Goal: Task Accomplishment & Management: Manage account settings

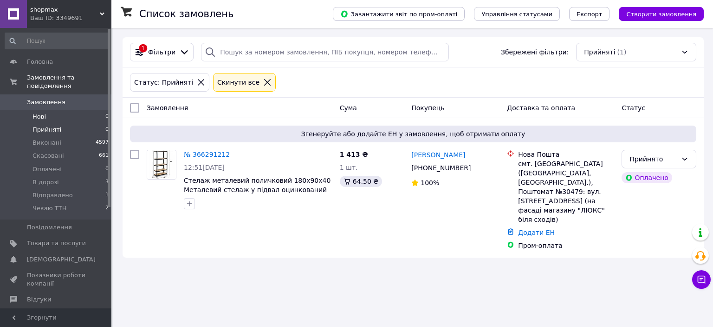
click at [53, 110] on li "Нові 0" at bounding box center [57, 116] width 114 height 13
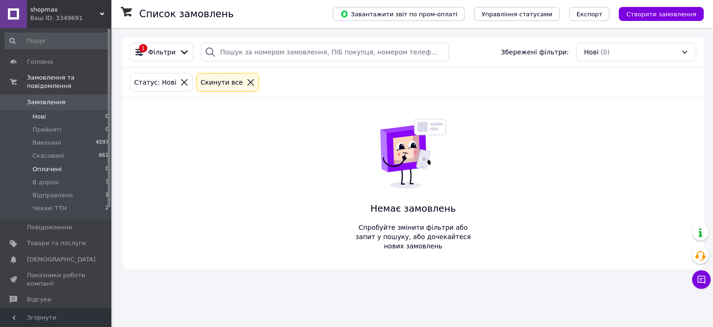
click at [52, 165] on span "Оплачені" at bounding box center [47, 169] width 29 height 8
click at [56, 125] on span "Прийняті" at bounding box center [47, 129] width 29 height 8
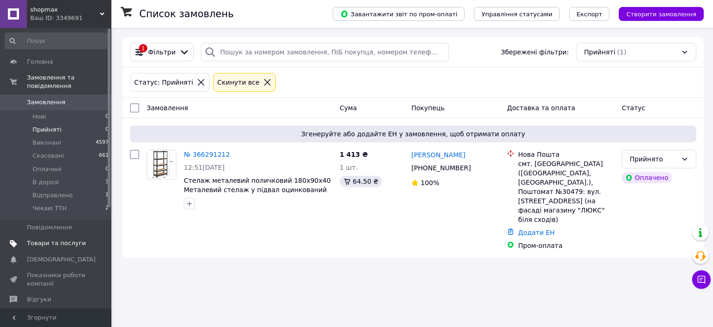
click at [50, 239] on span "Товари та послуги" at bounding box center [56, 243] width 59 height 8
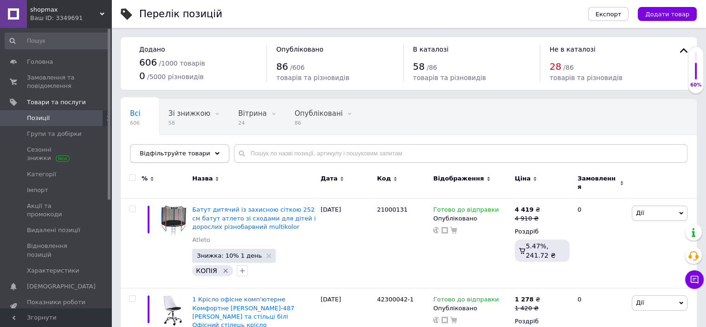
click at [171, 155] on span "Відфільтруйте товари" at bounding box center [175, 153] width 71 height 7
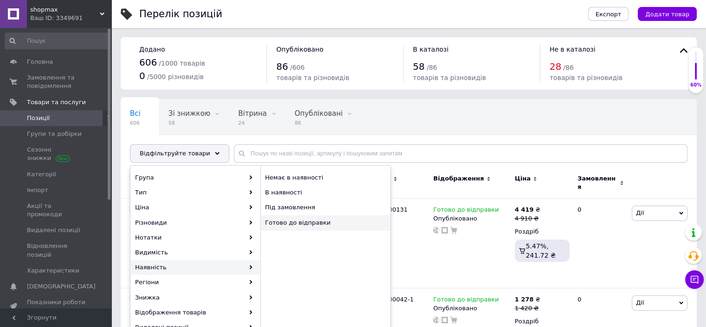
click at [319, 223] on span "Готово до відправки" at bounding box center [320, 222] width 111 height 8
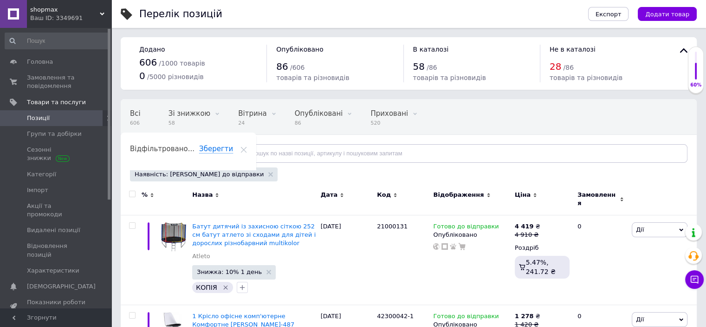
click at [132, 195] on input "checkbox" at bounding box center [132, 194] width 6 height 6
checkbox input "true"
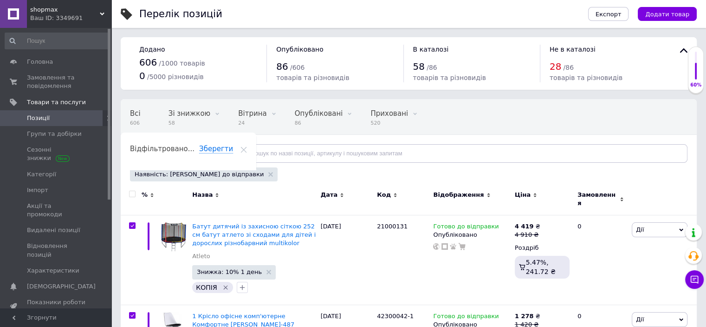
checkbox input "true"
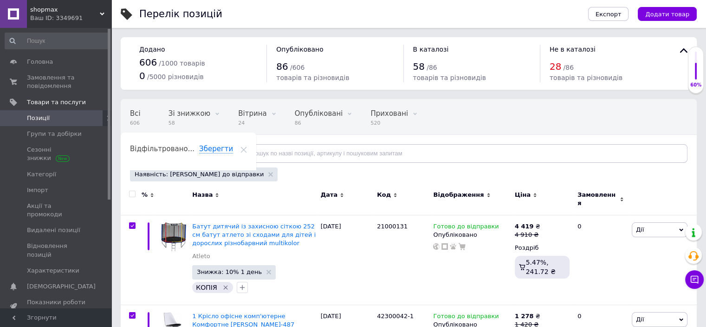
checkbox input "true"
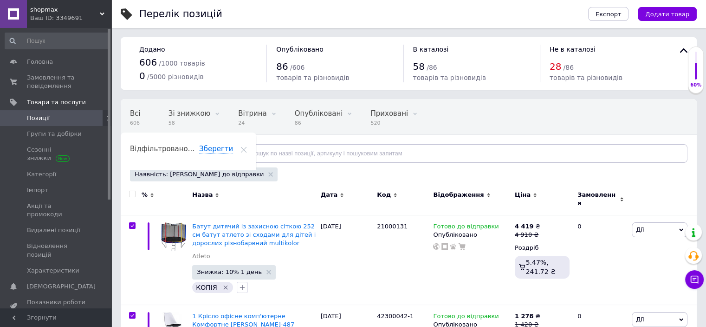
checkbox input "true"
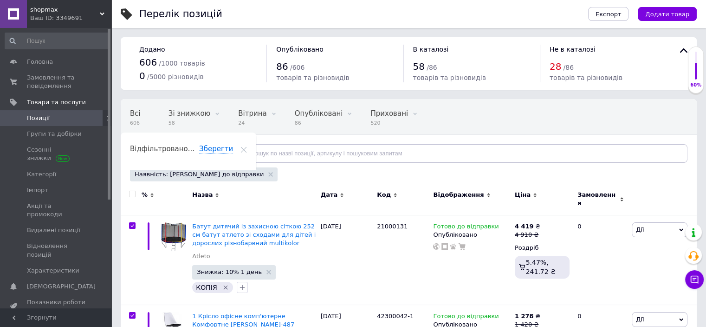
checkbox input "true"
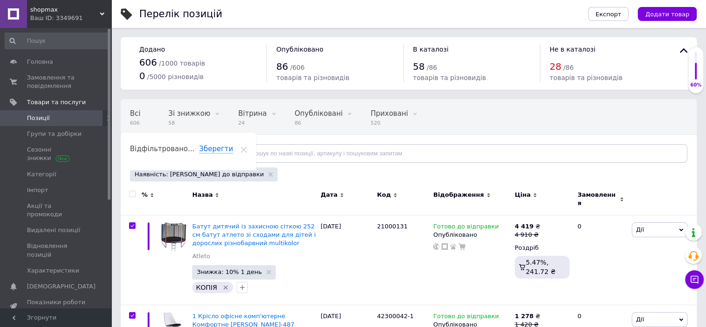
checkbox input "true"
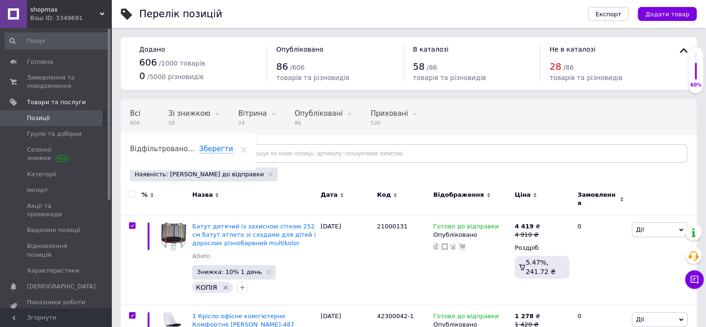
checkbox input "true"
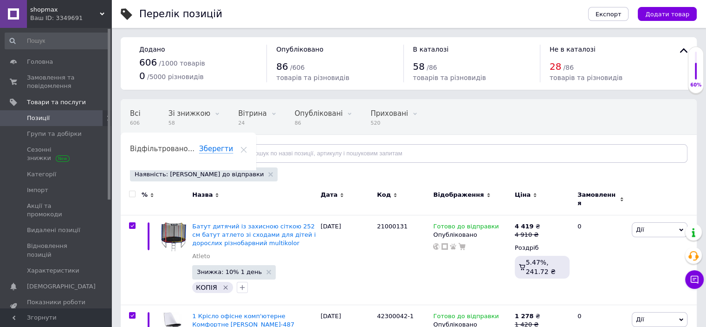
checkbox input "true"
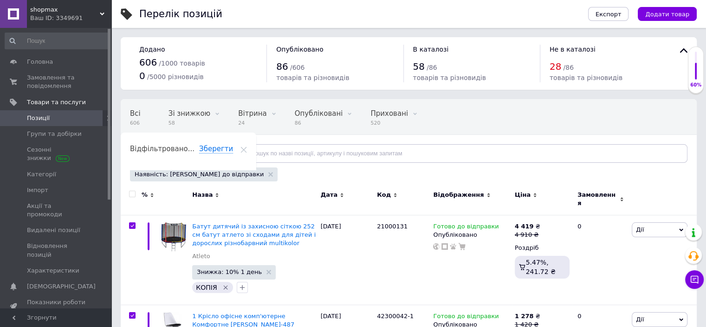
checkbox input "true"
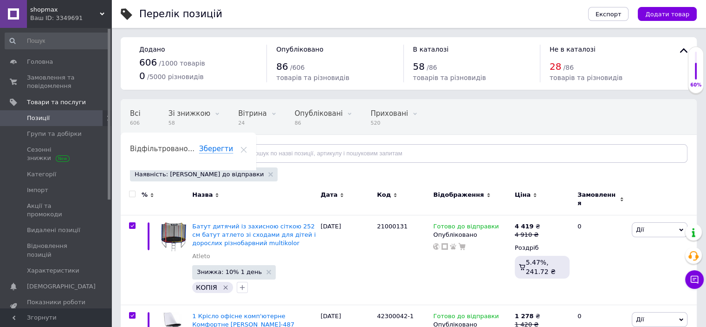
checkbox input "true"
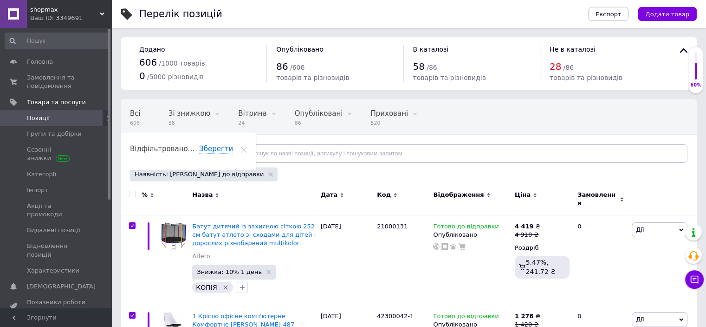
checkbox input "true"
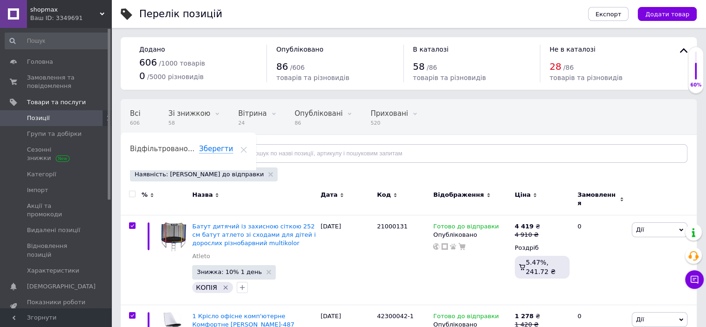
checkbox input "true"
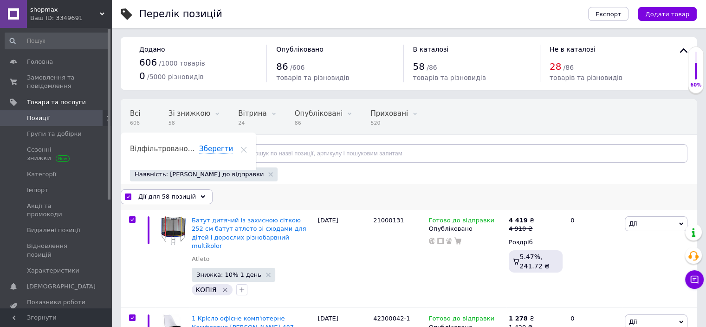
click at [169, 200] on span "Дії для 58 позицій" at bounding box center [167, 196] width 58 height 8
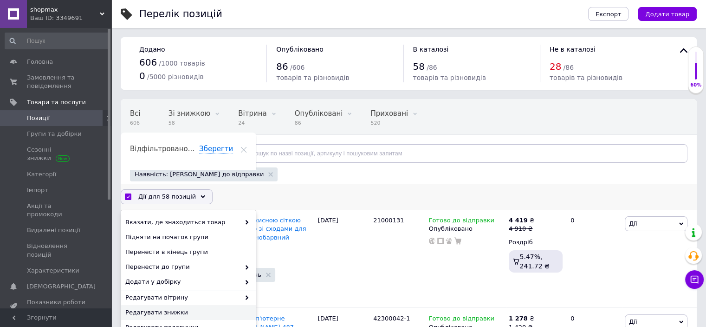
click at [171, 308] on span "Редагувати знижки" at bounding box center [187, 312] width 124 height 8
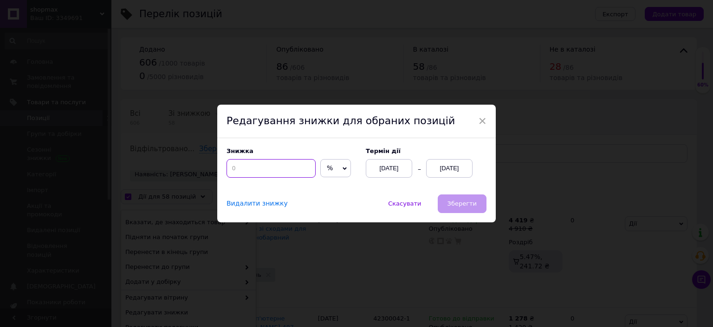
click at [262, 169] on input at bounding box center [271, 168] width 89 height 19
type input "10"
click at [444, 167] on div "[DATE]" at bounding box center [449, 168] width 46 height 19
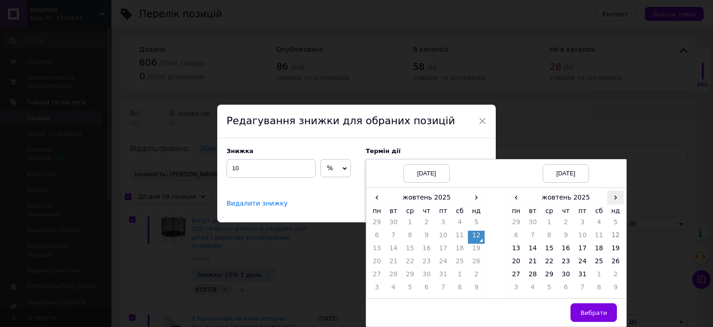
click at [619, 197] on span "›" at bounding box center [616, 196] width 17 height 13
click at [615, 262] on td "23" at bounding box center [616, 262] width 17 height 13
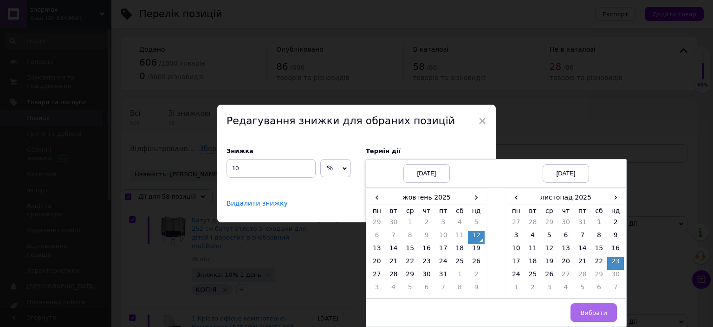
click at [593, 310] on span "Вибрати" at bounding box center [594, 312] width 27 height 7
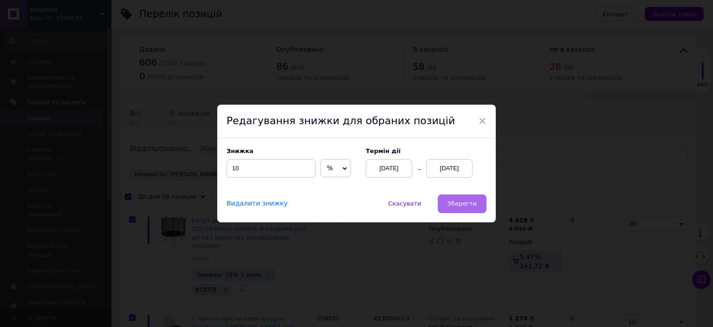
click at [477, 205] on button "Зберегти" at bounding box center [462, 203] width 49 height 19
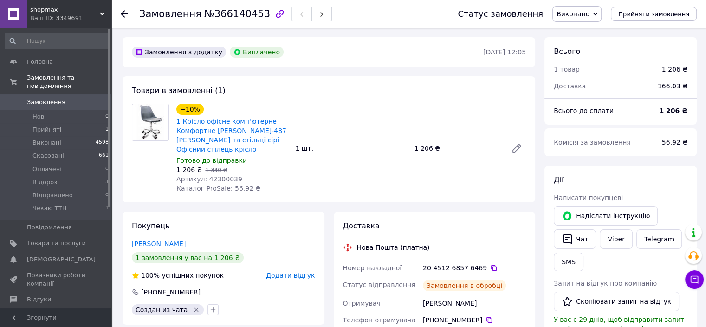
scroll to position [32, 0]
click at [225, 175] on span "Артикул: 42300039" at bounding box center [209, 178] width 66 height 7
copy span "42300039"
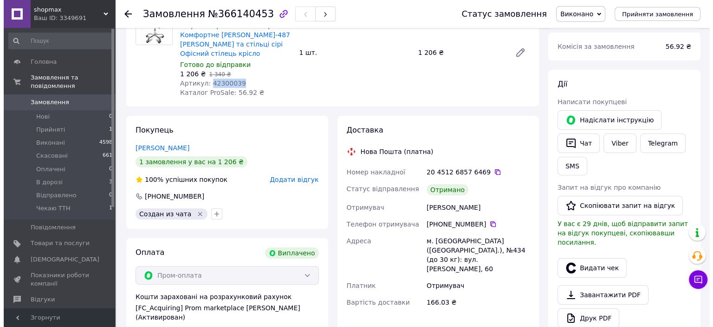
scroll to position [95, 0]
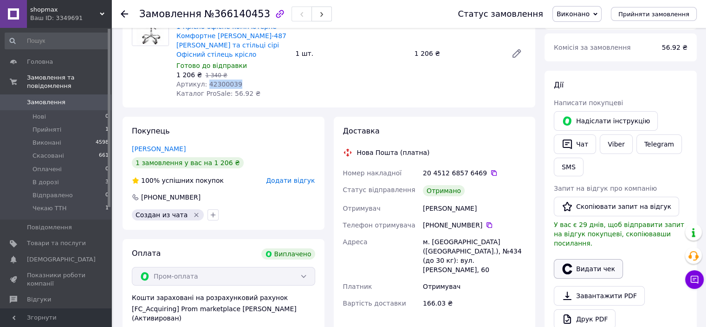
click at [591, 259] on button "Видати чек" at bounding box center [588, 269] width 69 height 20
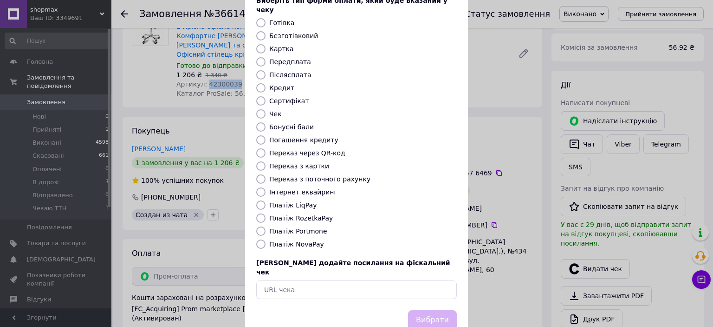
scroll to position [72, 0]
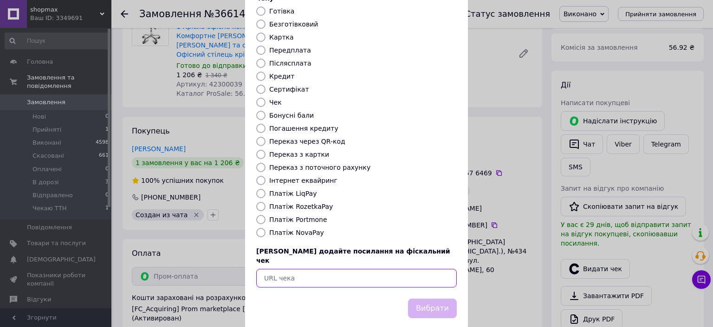
click at [314, 268] on input "text" at bounding box center [356, 277] width 201 height 19
paste input "https://check.checkbox.ua/656d4b63-46dd-43af-bd5d-f944c3abb14f"
type input "https://check.checkbox.ua/656d4b63-46dd-43af-bd5d-f944c3abb14f"
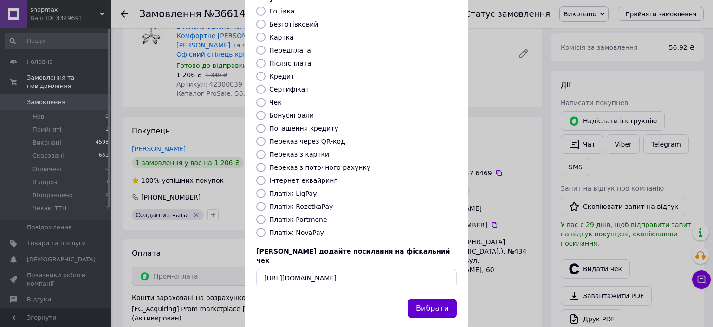
click at [427, 298] on button "Вибрати" at bounding box center [432, 308] width 49 height 20
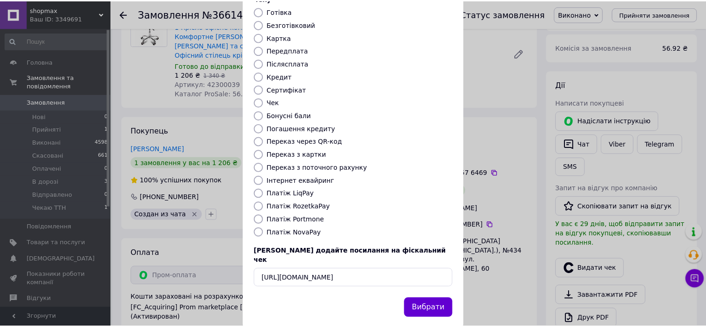
scroll to position [0, 0]
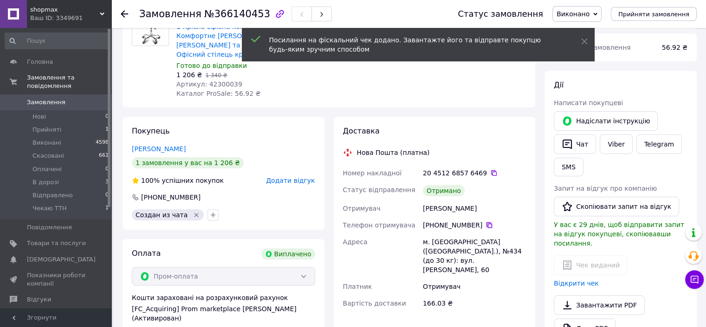
click at [486, 221] on icon at bounding box center [489, 224] width 7 height 7
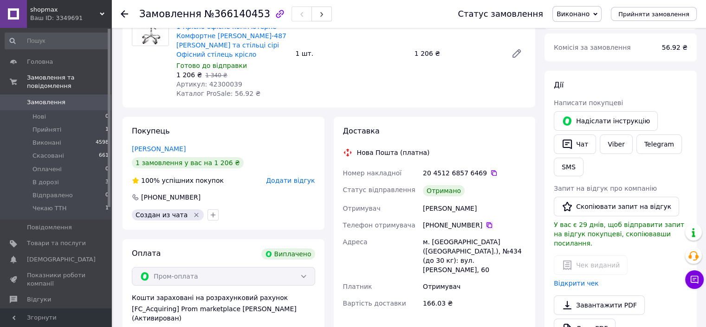
click at [486, 221] on icon at bounding box center [489, 224] width 7 height 7
